Goal: Transaction & Acquisition: Purchase product/service

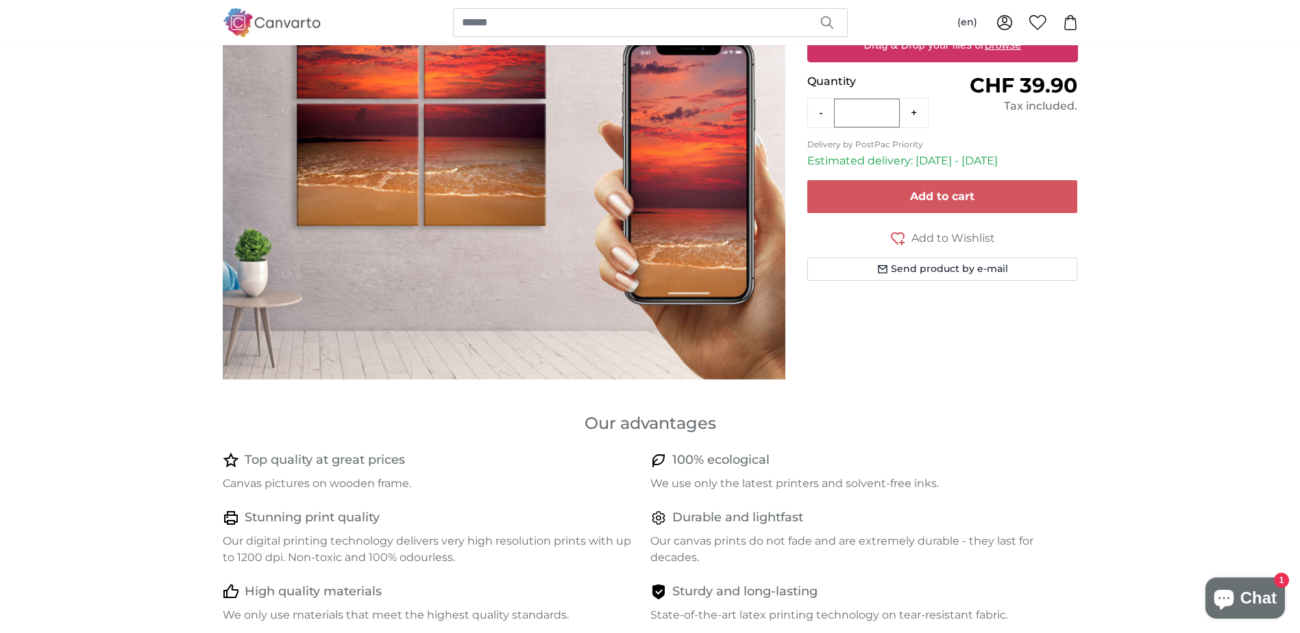
scroll to position [137, 0]
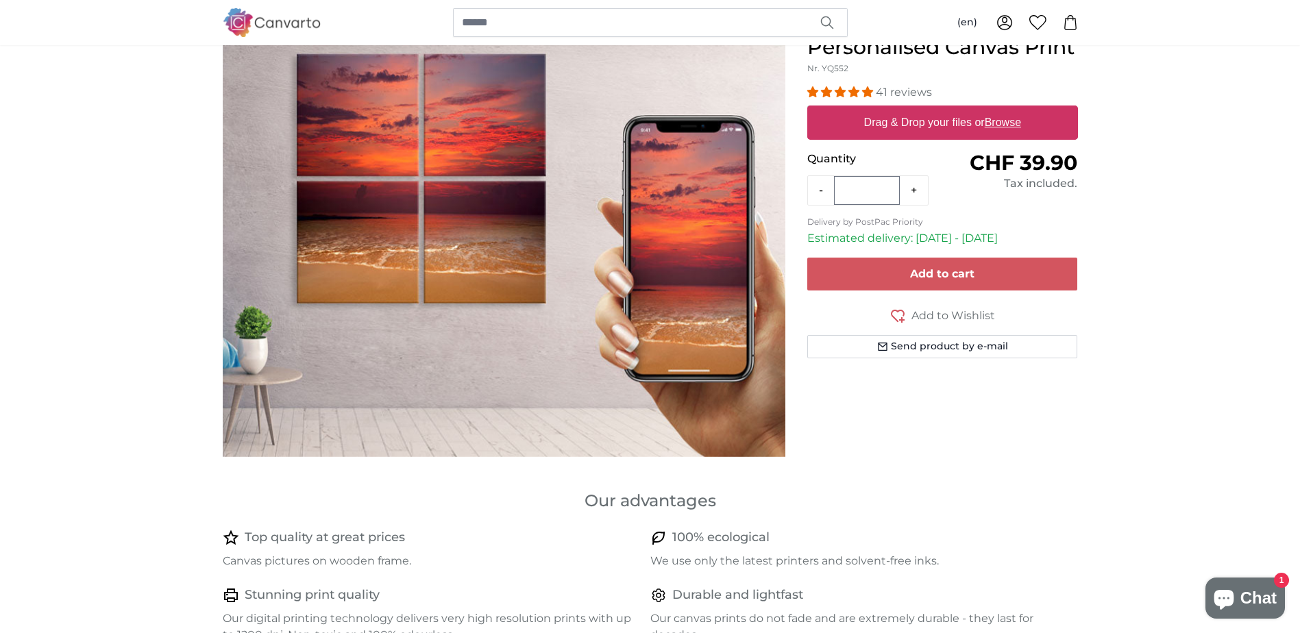
click at [910, 125] on label "Drag & Drop your files or Browse" at bounding box center [942, 122] width 168 height 27
click at [910, 110] on input "Drag & Drop your files or Browse" at bounding box center [942, 108] width 271 height 4
type input "**********"
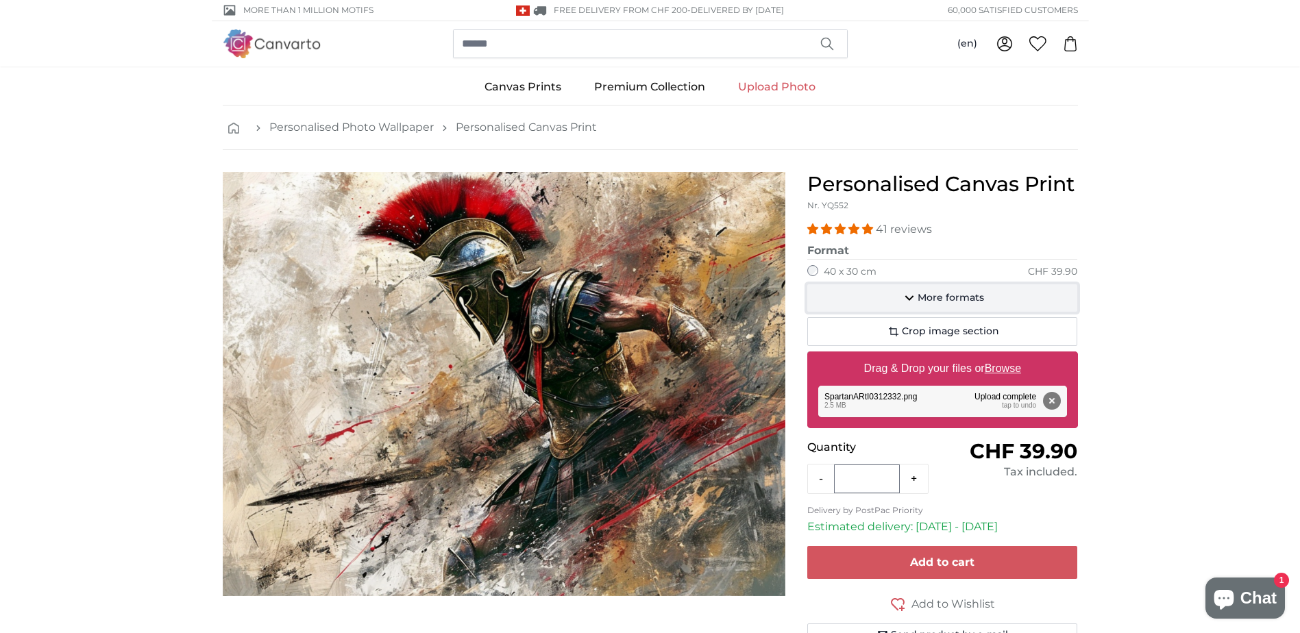
click at [924, 298] on span "More formats" at bounding box center [951, 298] width 66 height 14
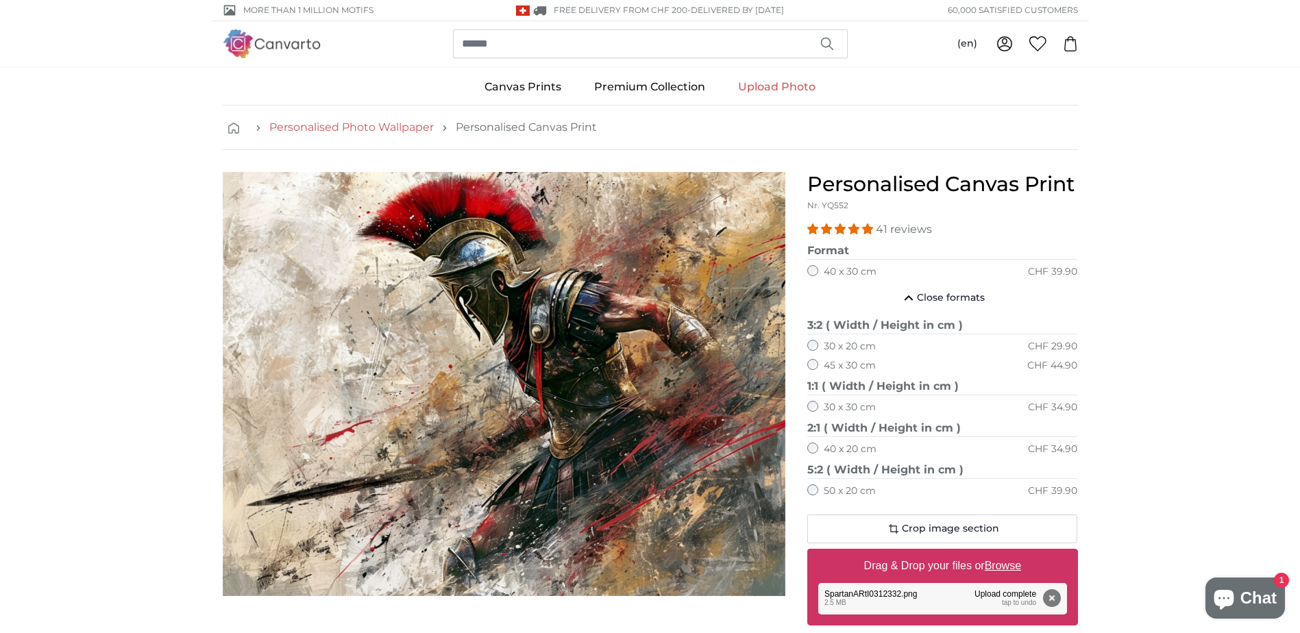
click at [371, 132] on link "Personalised Photo Wallpaper" at bounding box center [351, 127] width 164 height 16
